Goal: Check status: Check status

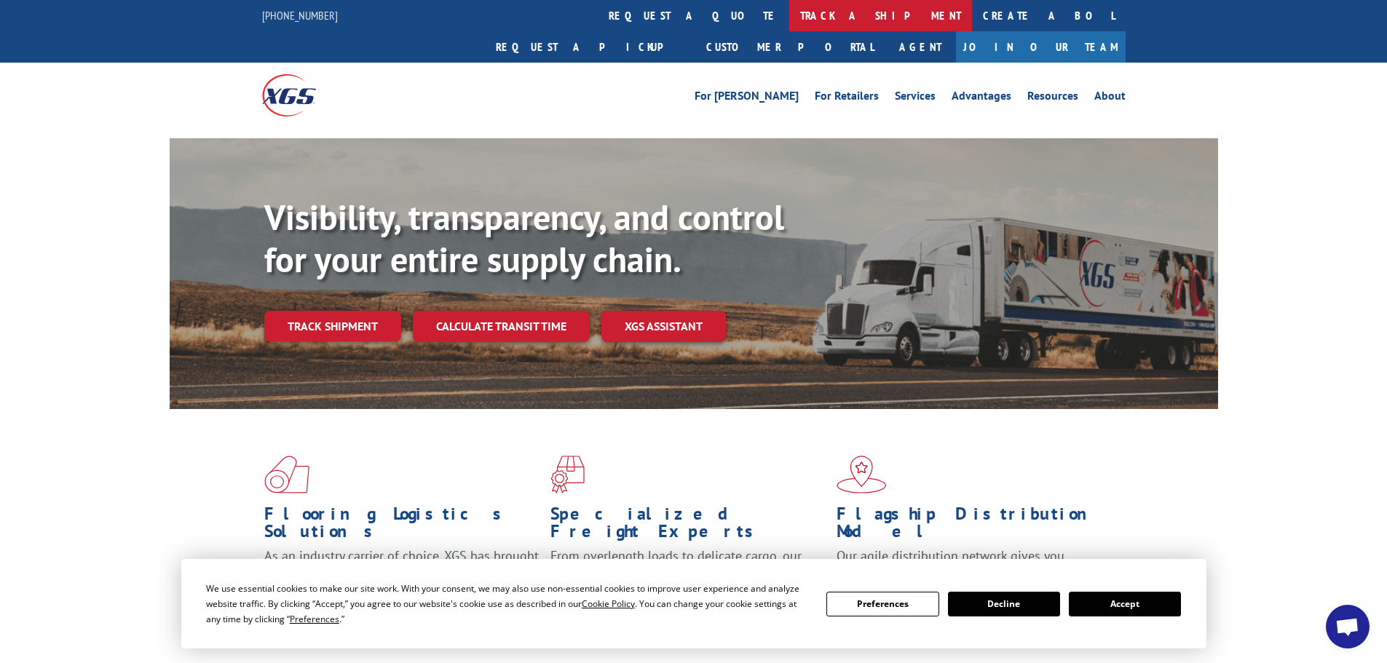
click at [789, 16] on link "track a shipment" at bounding box center [880, 15] width 183 height 31
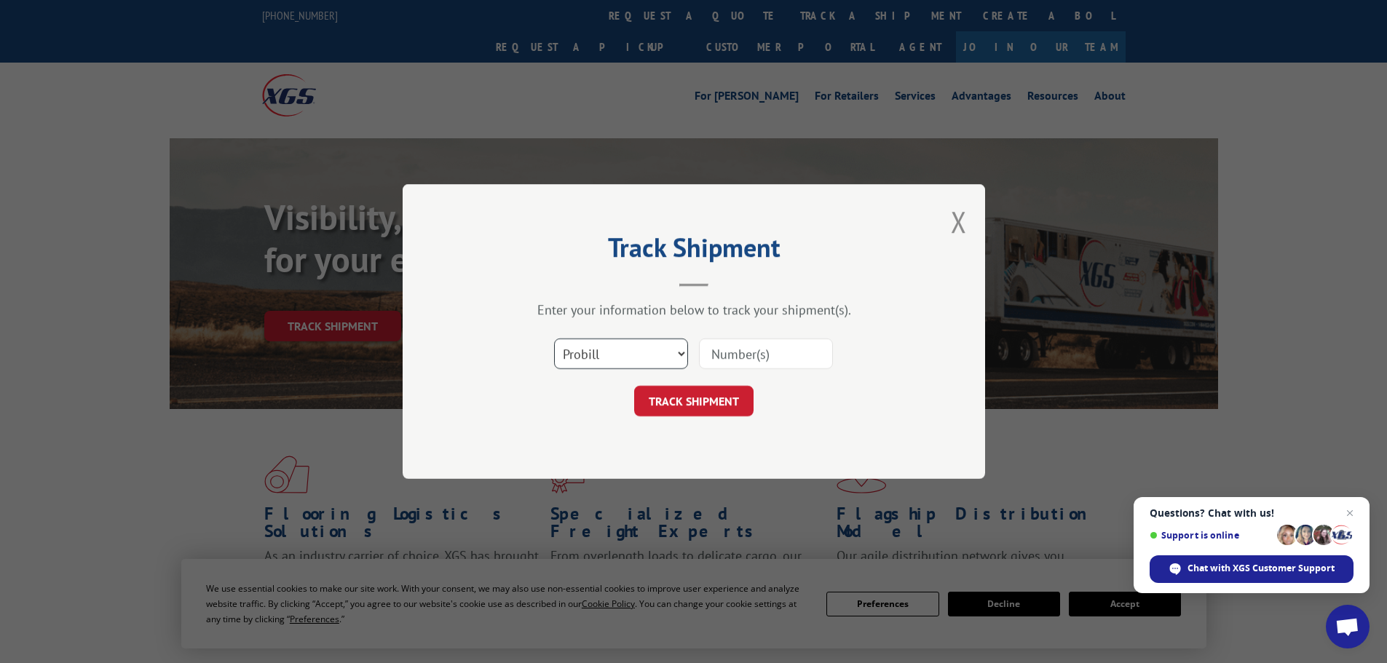
click at [574, 344] on select "Select category... Probill BOL PO" at bounding box center [621, 354] width 134 height 31
click at [554, 339] on select "Select category... Probill BOL PO" at bounding box center [621, 354] width 134 height 31
click at [590, 360] on select "Select category... Probill BOL PO" at bounding box center [621, 354] width 134 height 31
select select "po"
click at [554, 339] on select "Select category... Probill BOL PO" at bounding box center [621, 354] width 134 height 31
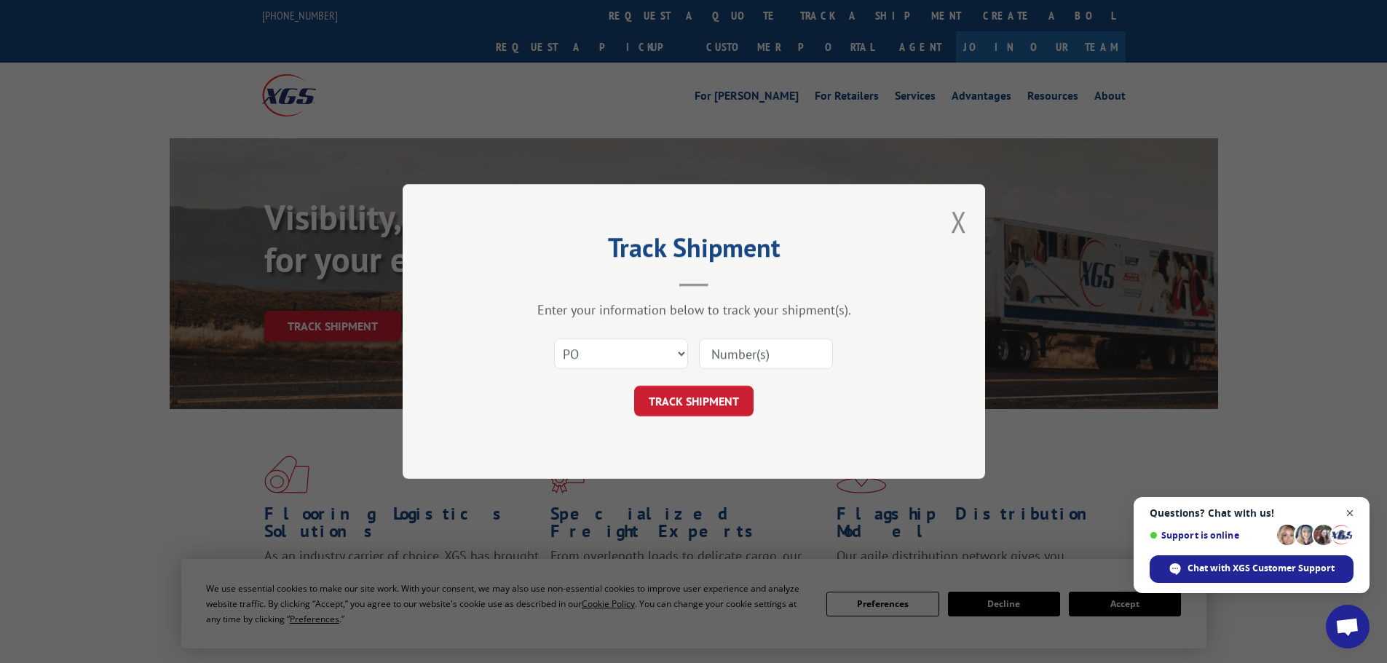
click at [1351, 513] on span "Close chat" at bounding box center [1350, 514] width 18 height 18
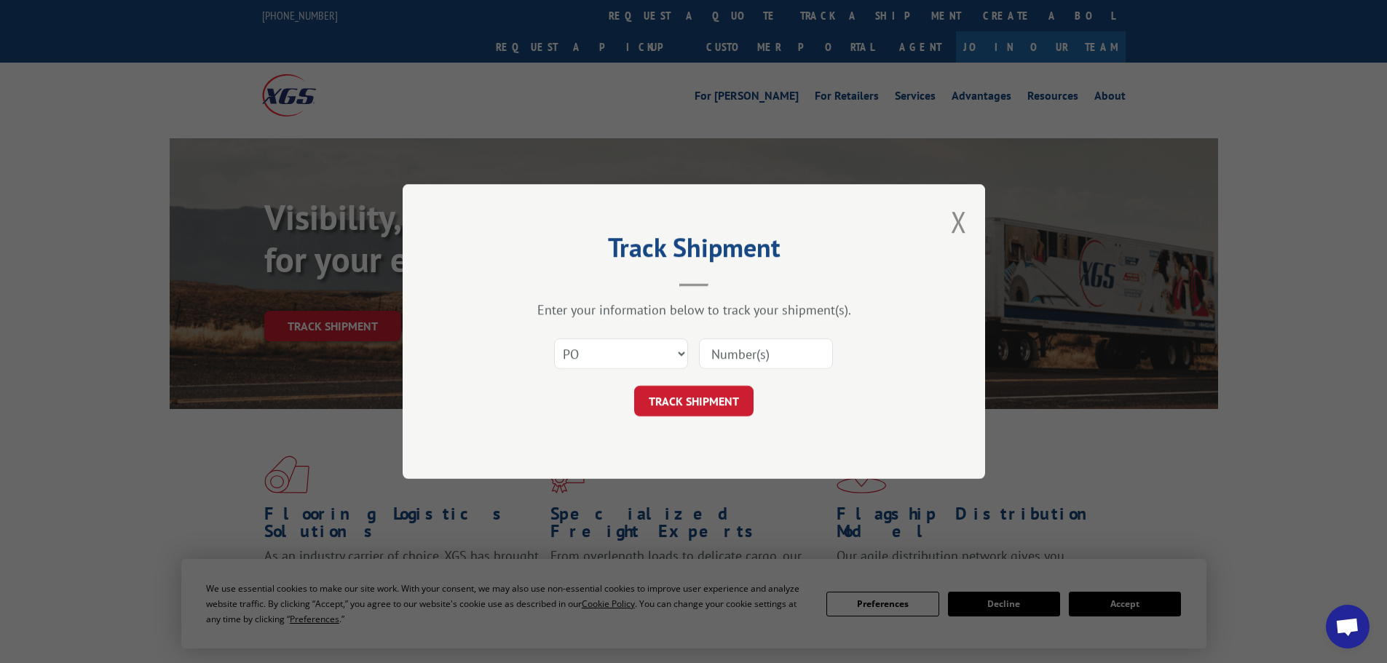
click at [757, 349] on input at bounding box center [766, 354] width 134 height 31
paste input "48544953"
type input "48544953"
click at [698, 392] on button "TRACK SHIPMENT" at bounding box center [693, 401] width 119 height 31
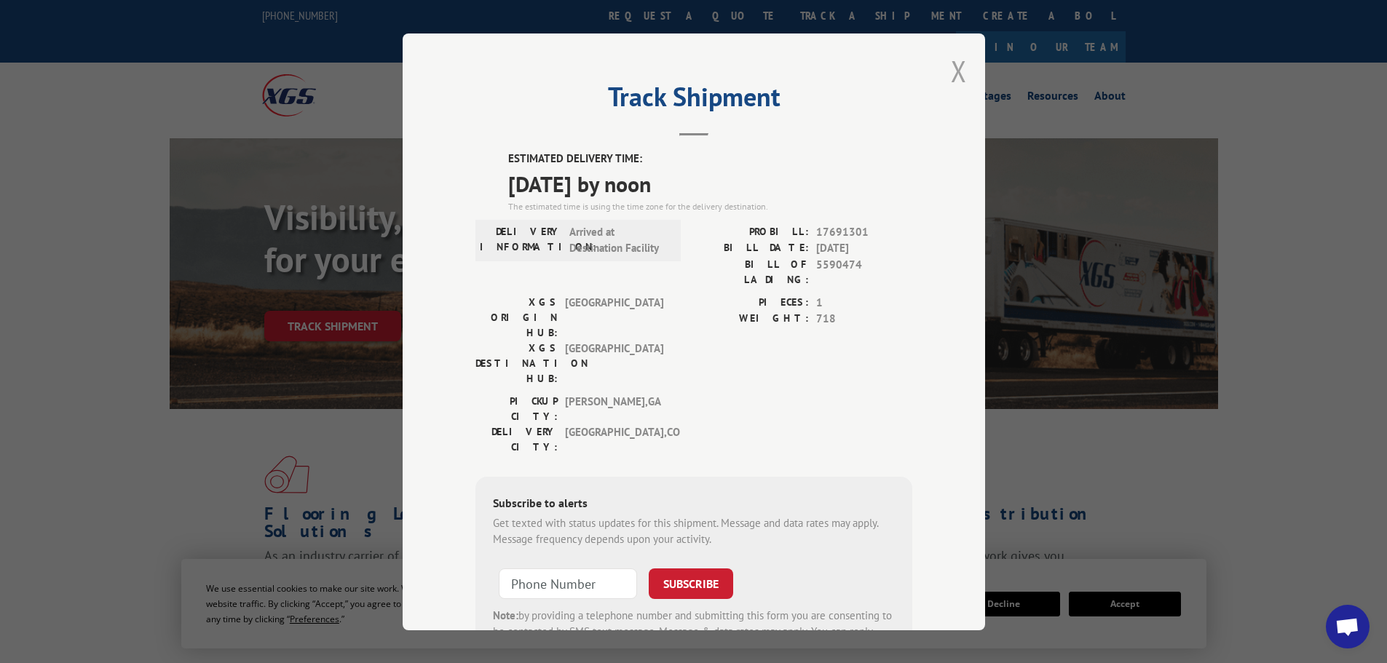
click at [951, 68] on button "Close modal" at bounding box center [959, 71] width 16 height 39
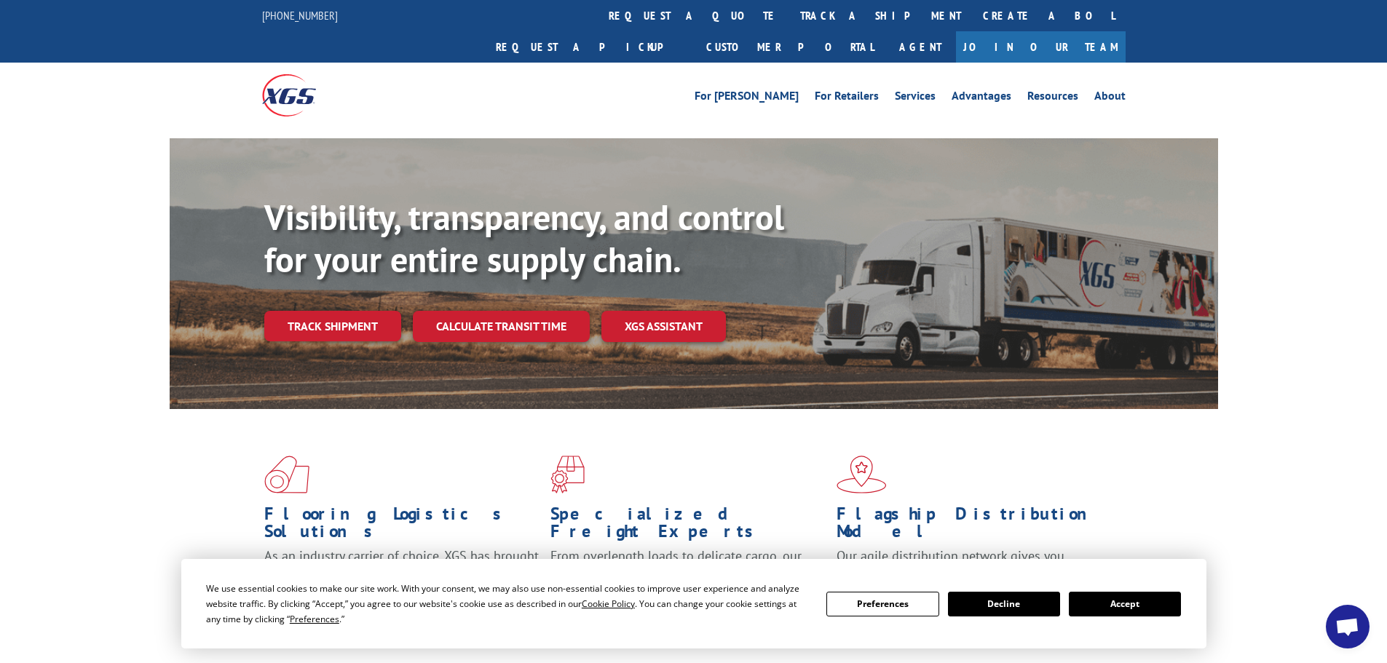
click at [1112, 602] on button "Accept" at bounding box center [1125, 604] width 112 height 25
